Goal: Find specific page/section: Find specific page/section

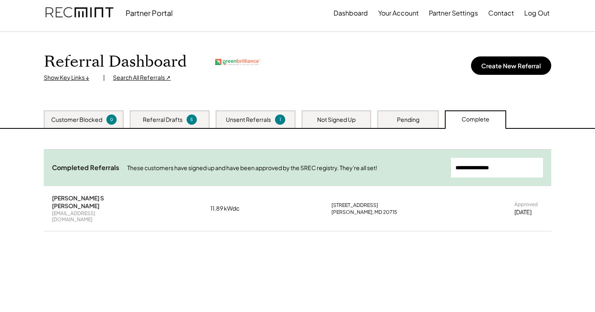
click at [150, 79] on div "Search All Referrals ↗" at bounding box center [142, 78] width 58 height 8
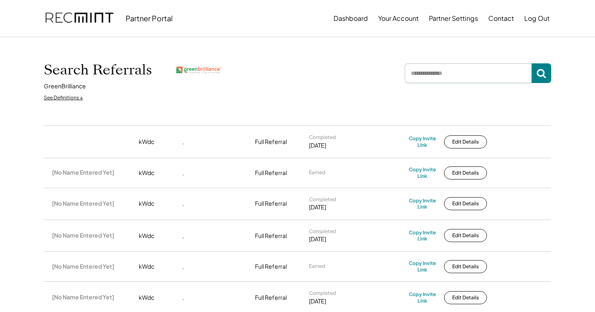
click at [424, 78] on input "input" at bounding box center [468, 73] width 127 height 20
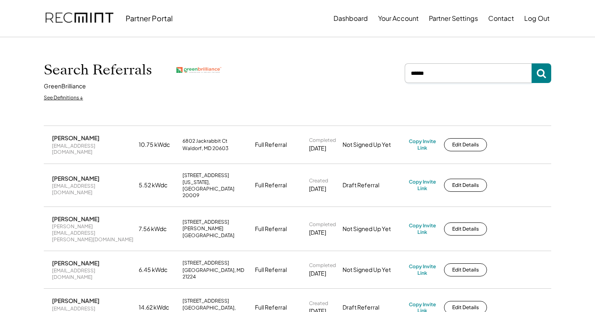
type input "*****"
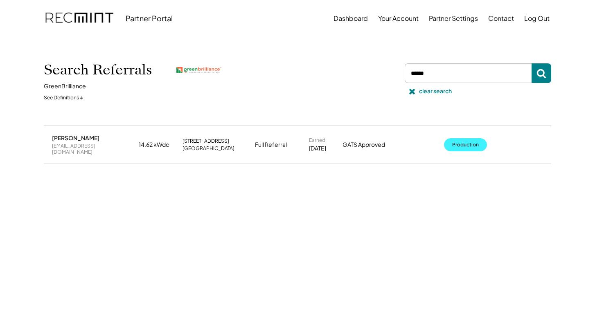
click at [466, 144] on button "Production" at bounding box center [465, 144] width 43 height 13
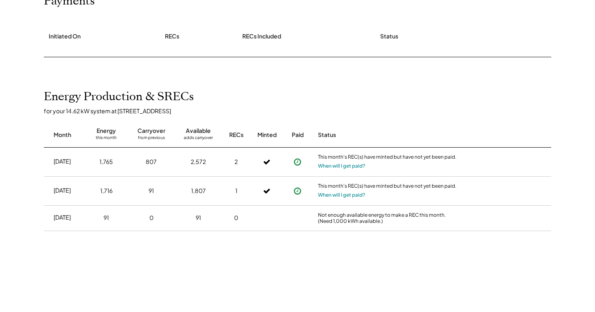
scroll to position [114, 0]
click at [299, 164] on icon at bounding box center [298, 163] width 8 height 8
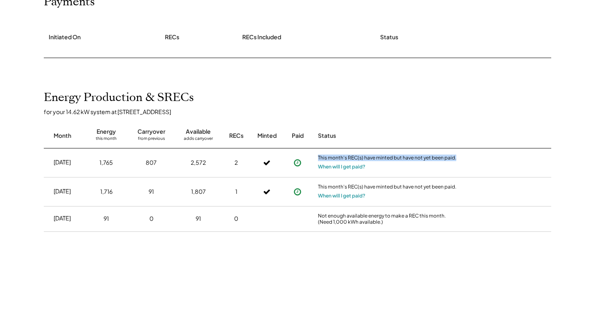
drag, startPoint x: 467, startPoint y: 158, endPoint x: 317, endPoint y: 158, distance: 149.5
click at [317, 158] on div "Jul 2025 1,765 807 2,572 2 This month's REC(s) have minted but have not yet bee…" at bounding box center [298, 163] width 508 height 29
copy div "This month's REC(s) have minted but have not yet been paid."
